Goal: Transaction & Acquisition: Purchase product/service

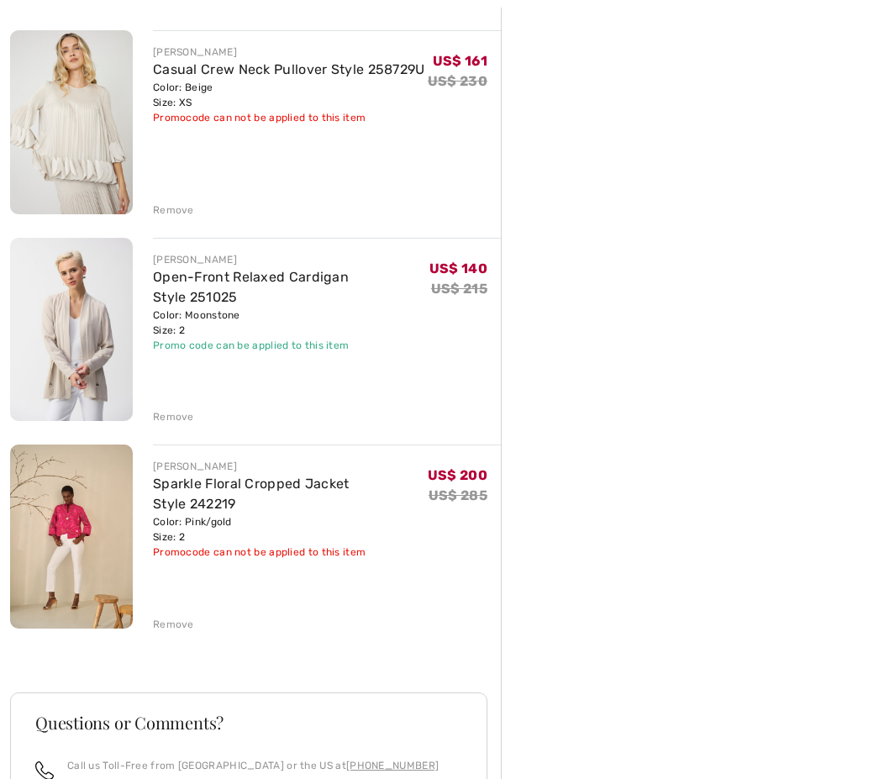
scroll to position [605, 0]
click at [69, 524] on img at bounding box center [71, 537] width 123 height 184
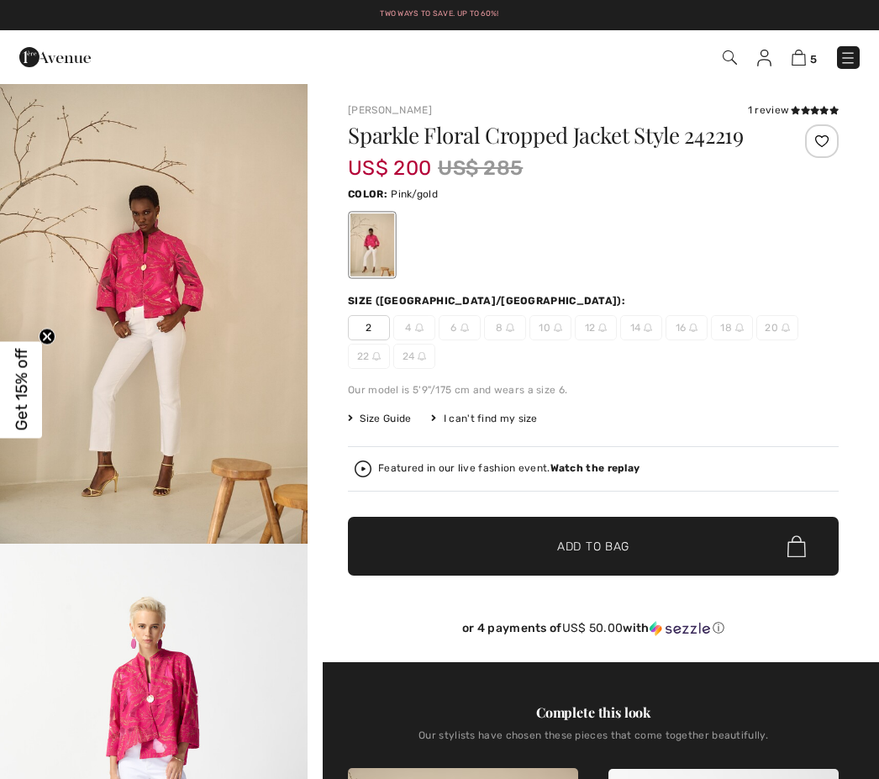
checkbox input "true"
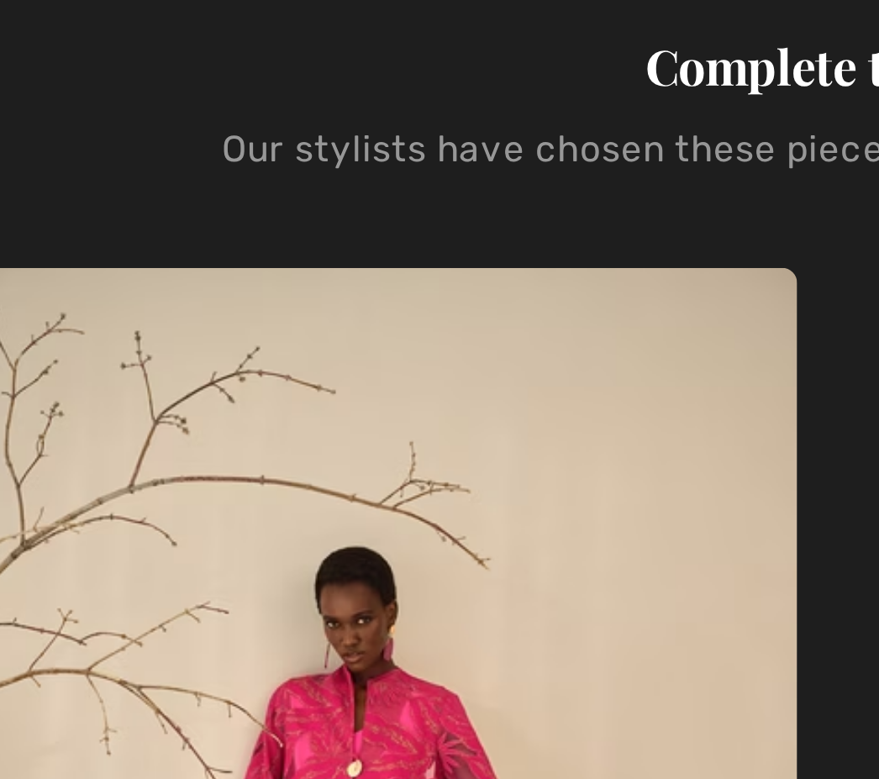
scroll to position [971, 0]
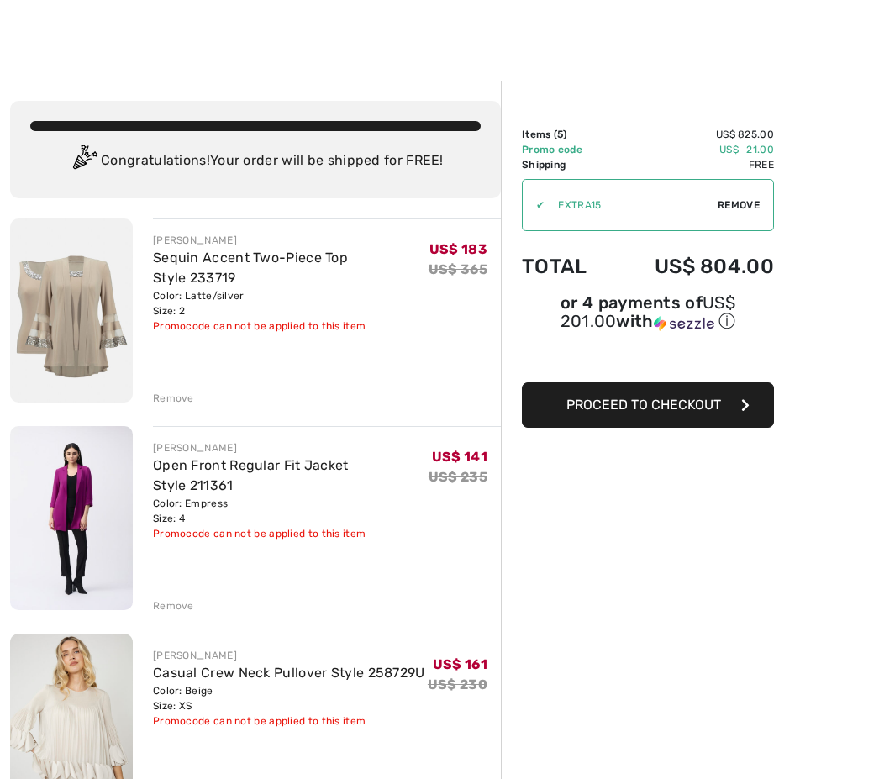
scroll to position [1, 0]
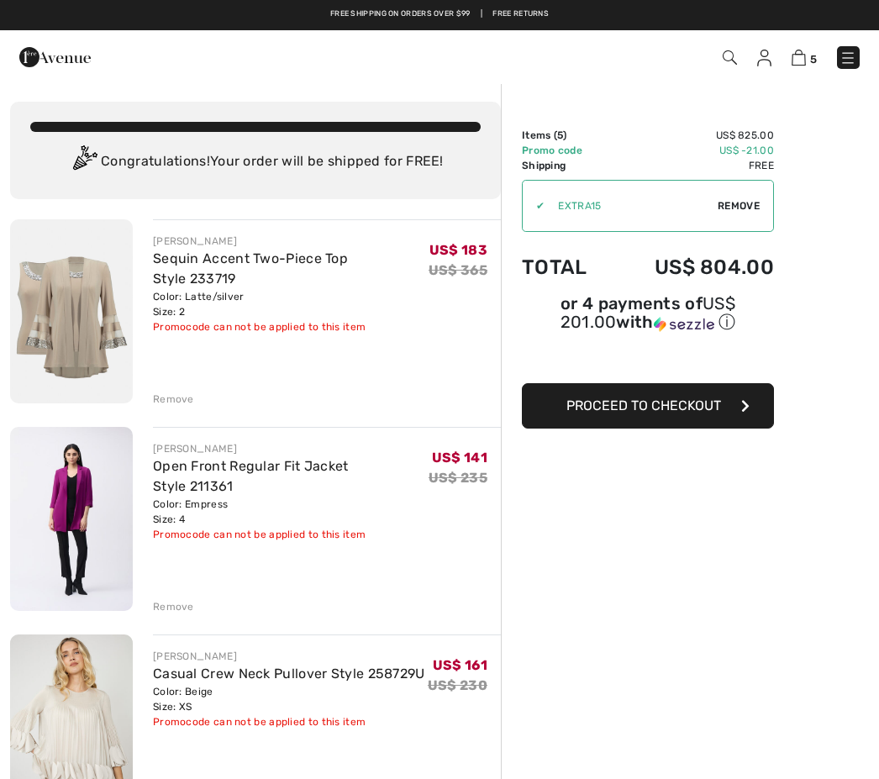
click at [87, 326] on img at bounding box center [71, 311] width 123 height 184
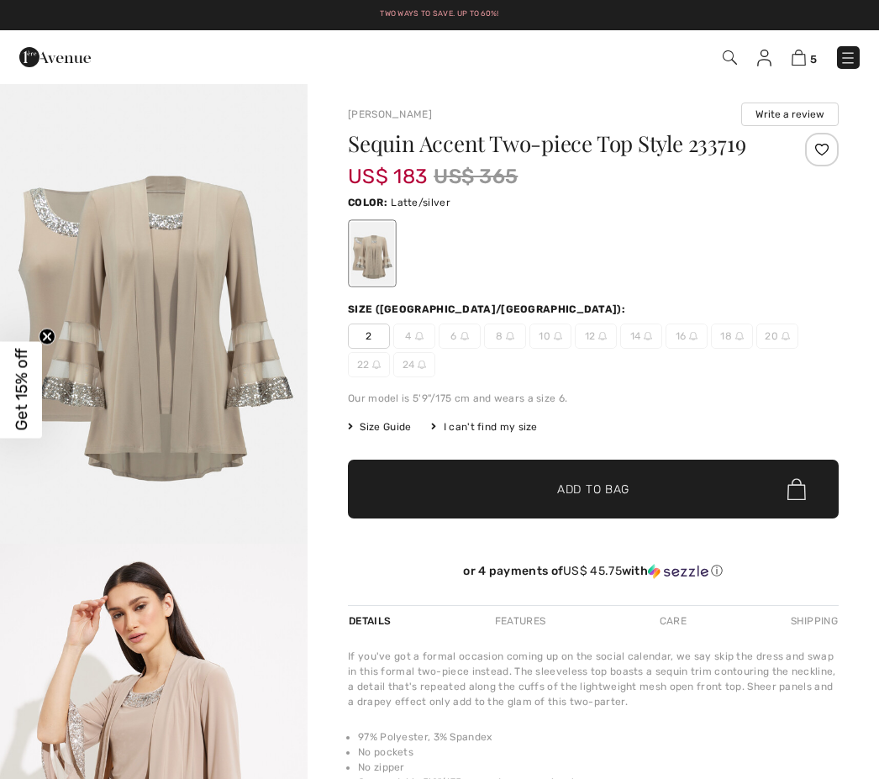
checkbox input "true"
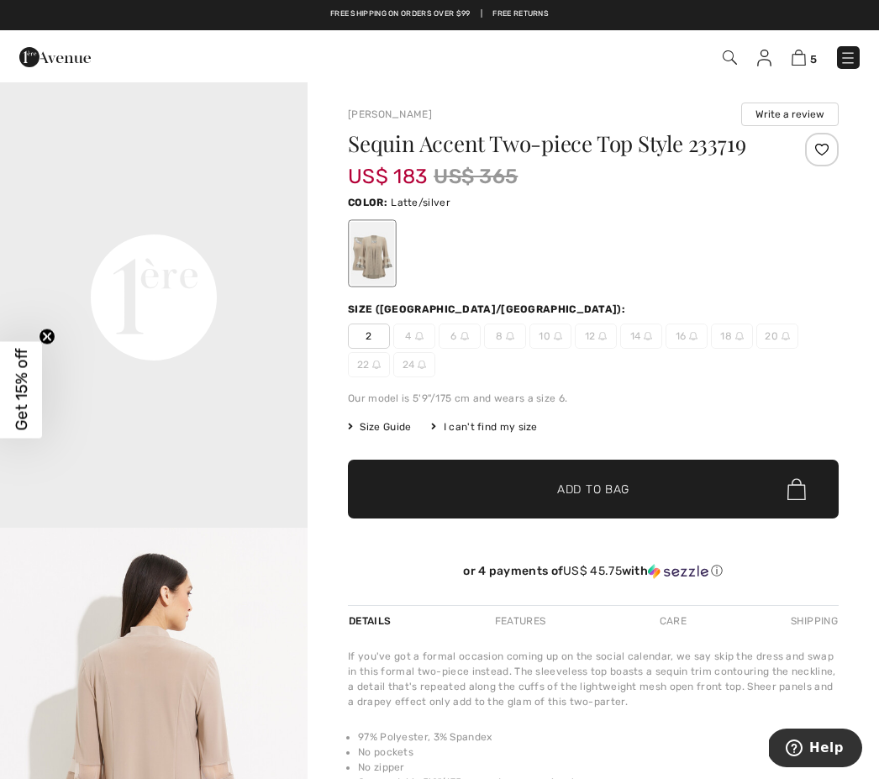
click at [530, 461] on span "✔ Added to Bag Add to Bag" at bounding box center [593, 489] width 491 height 59
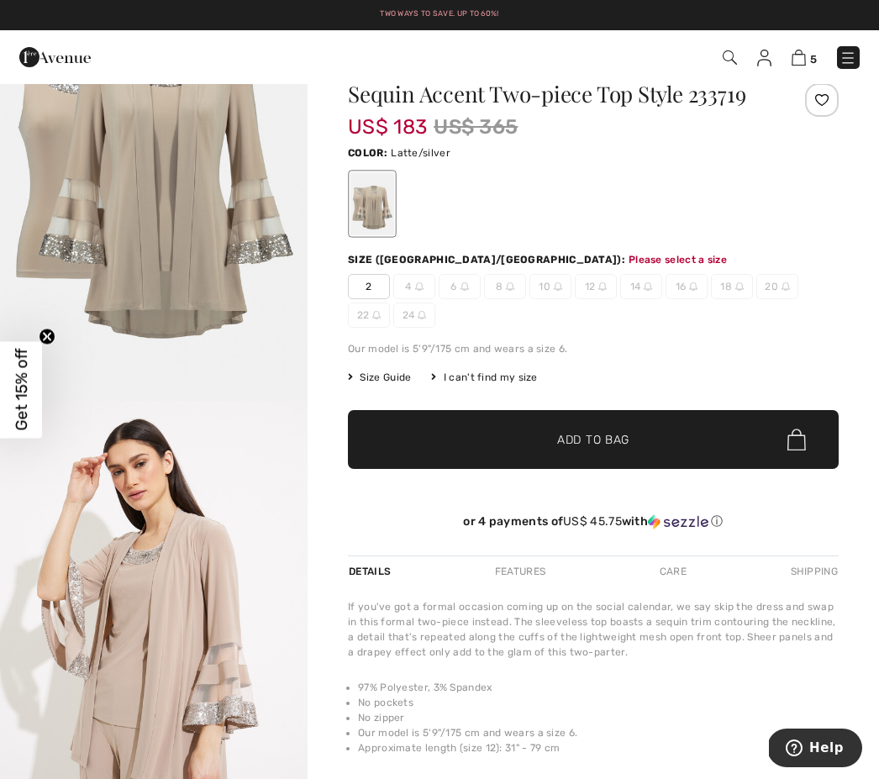
scroll to position [92, 0]
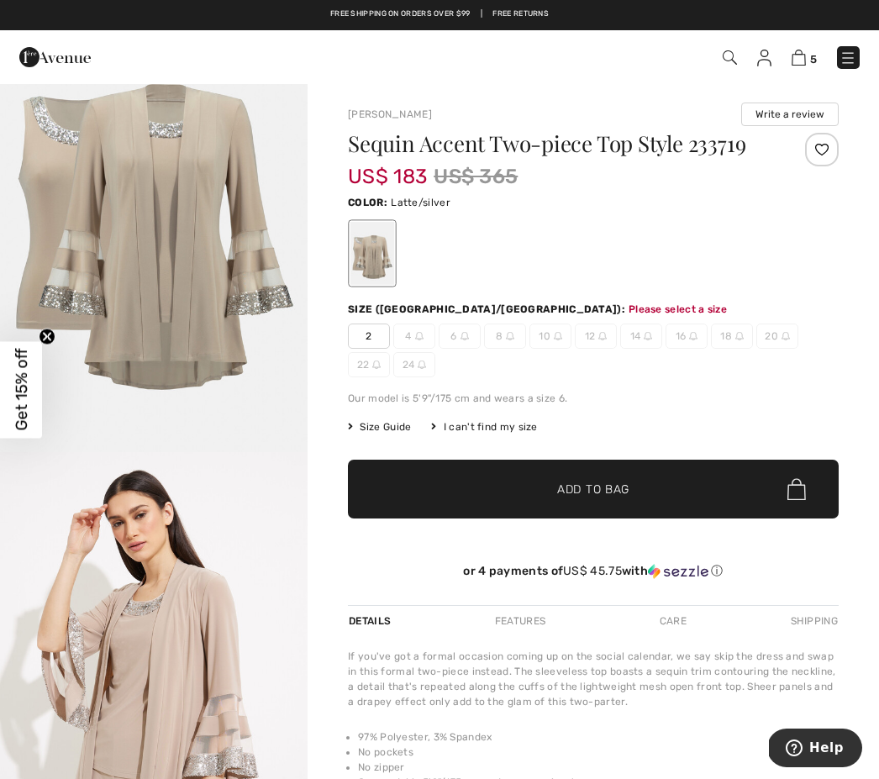
click at [799, 52] on img at bounding box center [799, 58] width 14 height 16
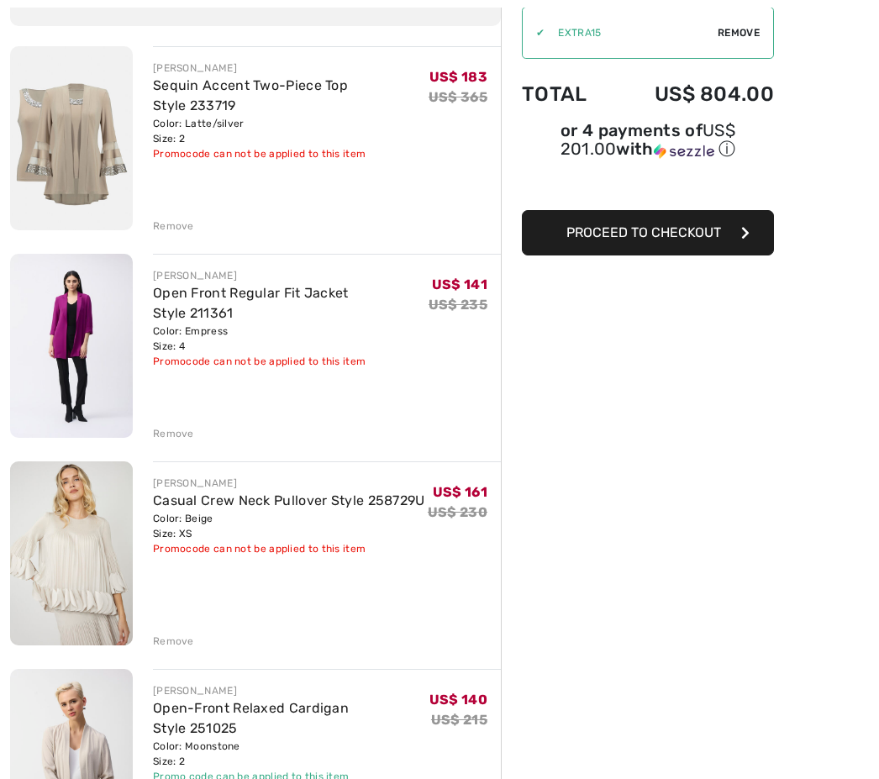
scroll to position [175, 0]
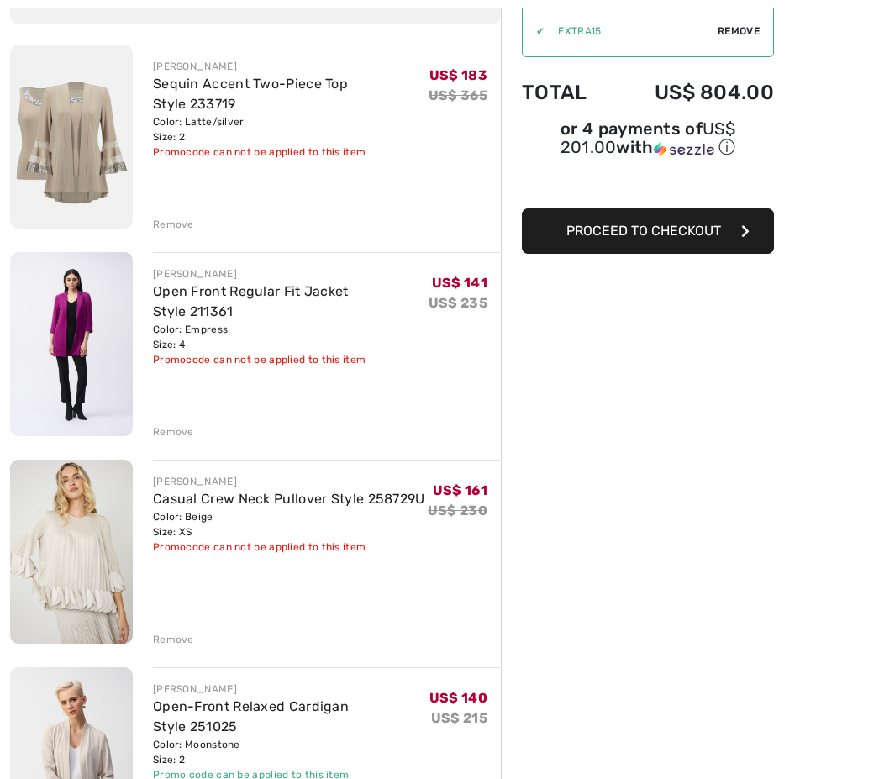
click at [178, 650] on div "[PERSON_NAME] Sequin Accent Two-Piece Top Style 233719 Color: Latte/silver Size…" at bounding box center [255, 783] width 491 height 1477
click at [182, 650] on div "[PERSON_NAME] Sequin Accent Two-Piece Top Style 233719 Color: Latte/silver Size…" at bounding box center [255, 783] width 491 height 1477
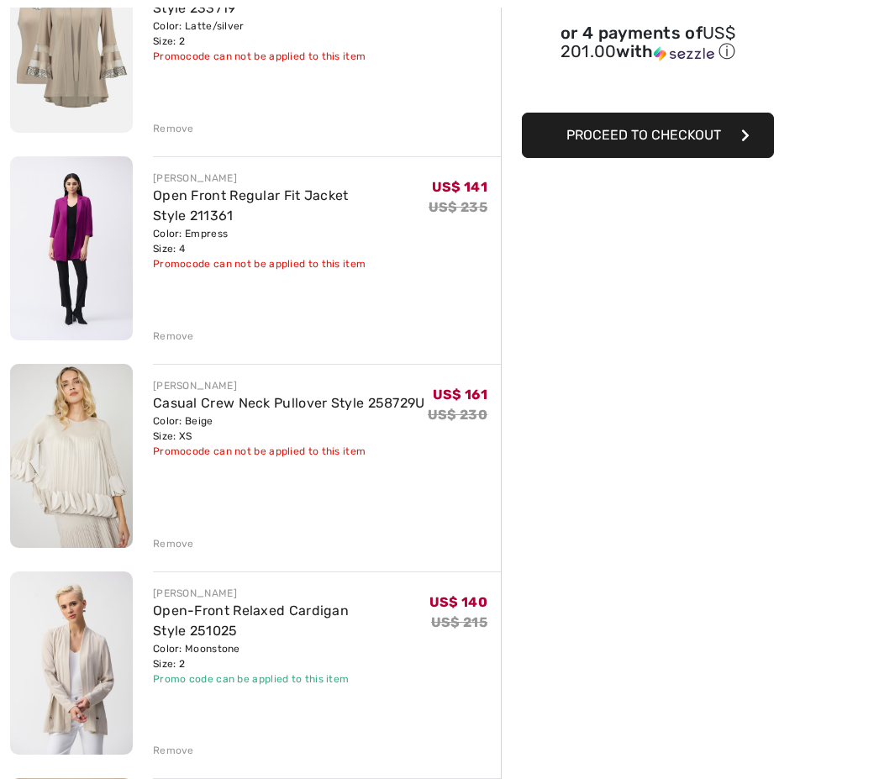
scroll to position [271, 0]
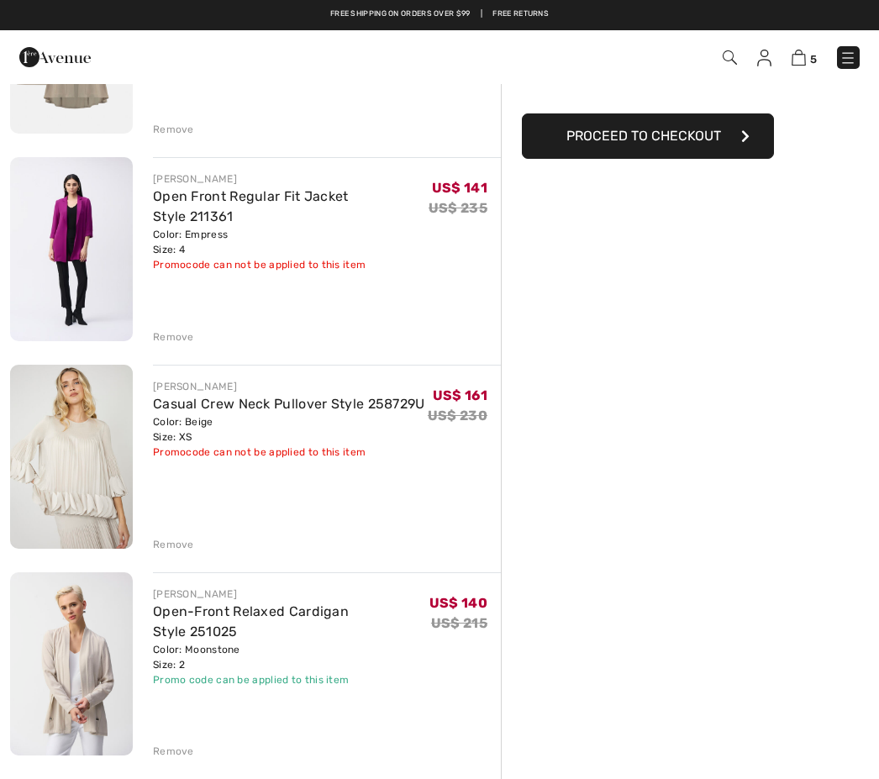
click at [190, 561] on div "[PERSON_NAME] Sequin Accent Two-Piece Top Style 233719 Color: Latte/silver Size…" at bounding box center [255, 688] width 491 height 1477
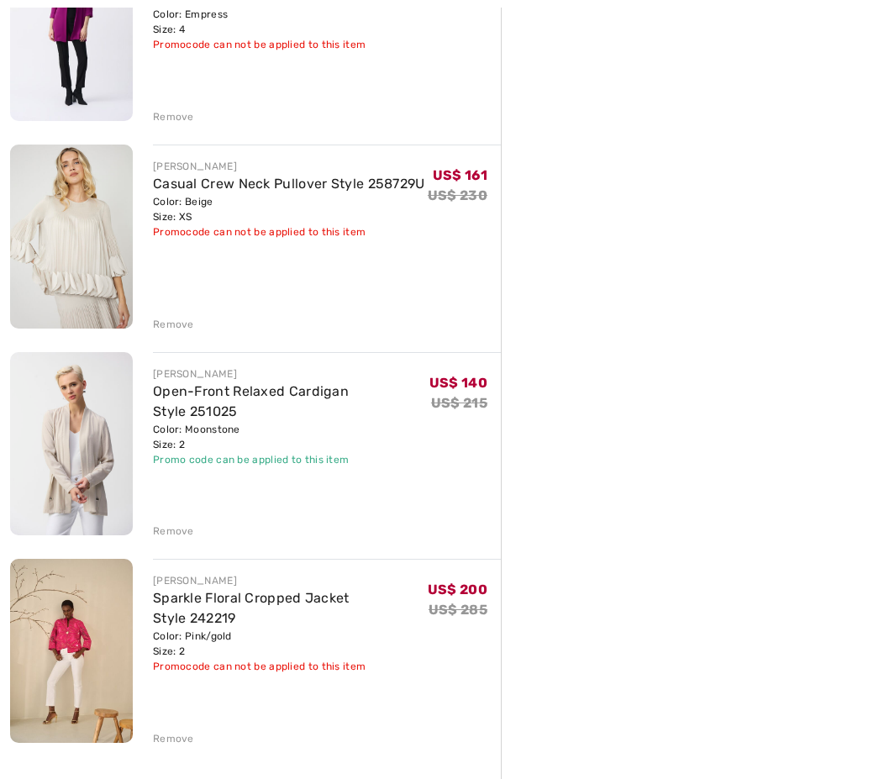
scroll to position [491, 0]
click at [83, 662] on img at bounding box center [71, 651] width 123 height 184
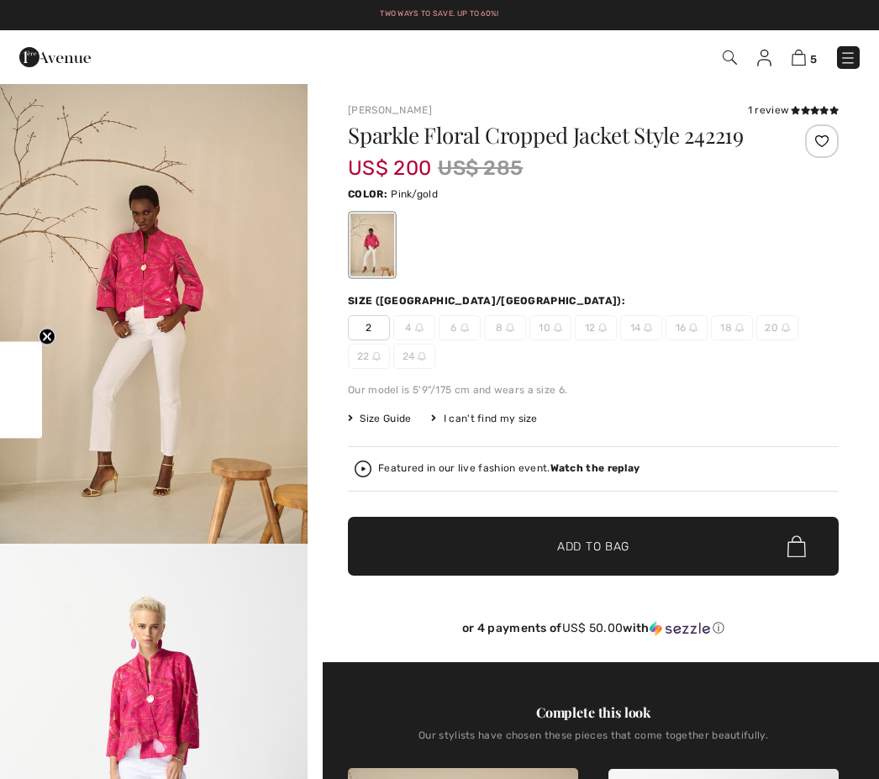
checkbox input "true"
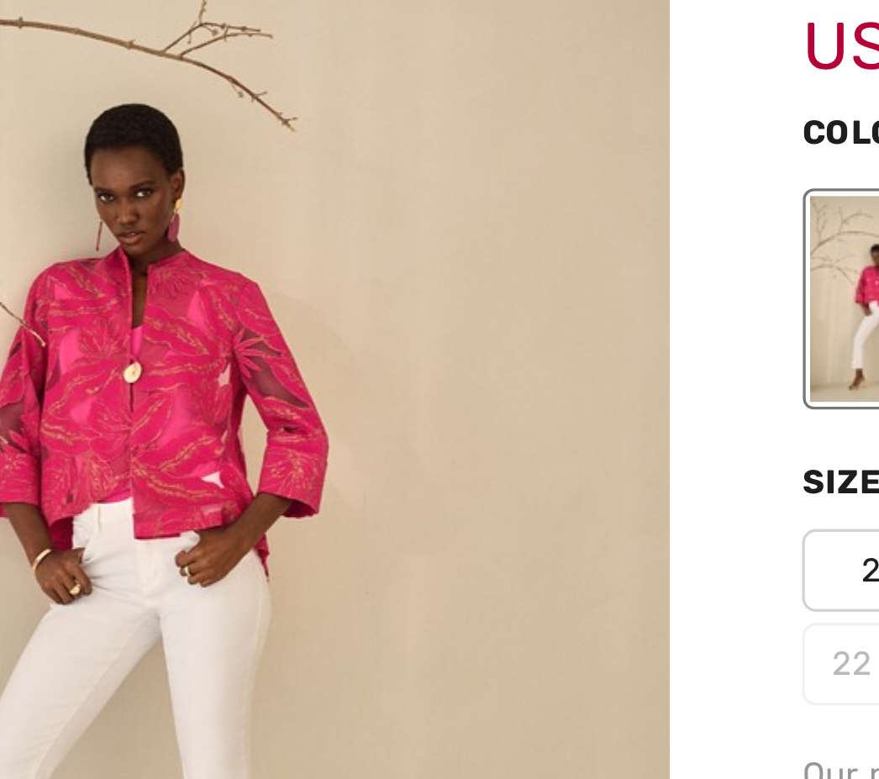
click at [182, 179] on img "1 / 5" at bounding box center [154, 312] width 308 height 461
